Goal: Find specific page/section: Find specific page/section

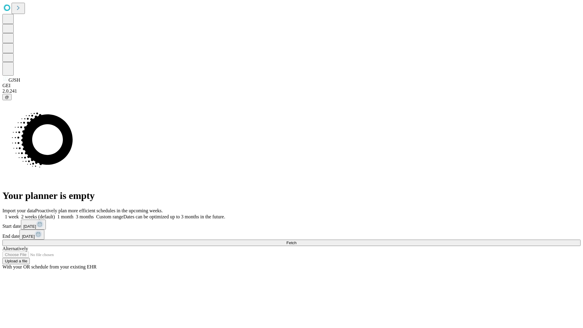
click at [296, 241] on span "Fetch" at bounding box center [291, 243] width 10 height 5
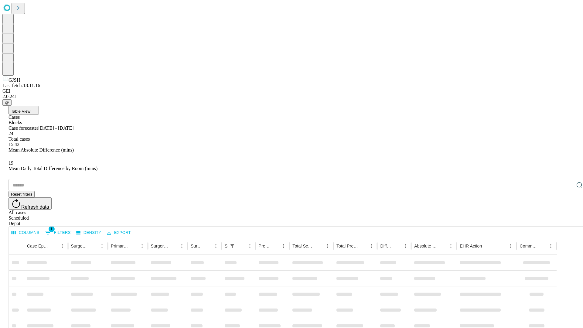
click at [567, 221] on div "Depot" at bounding box center [298, 223] width 578 height 5
